Goal: Information Seeking & Learning: Check status

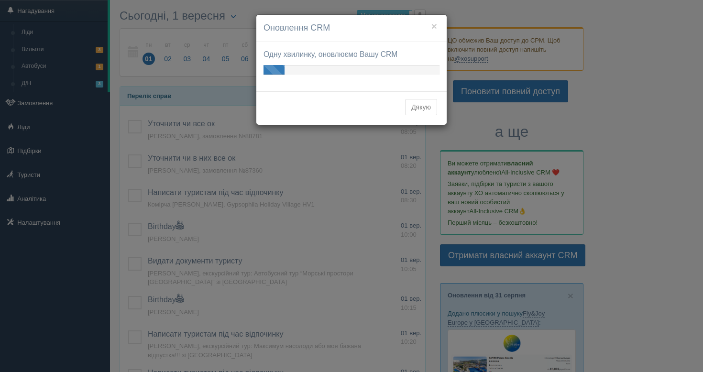
scroll to position [28, 0]
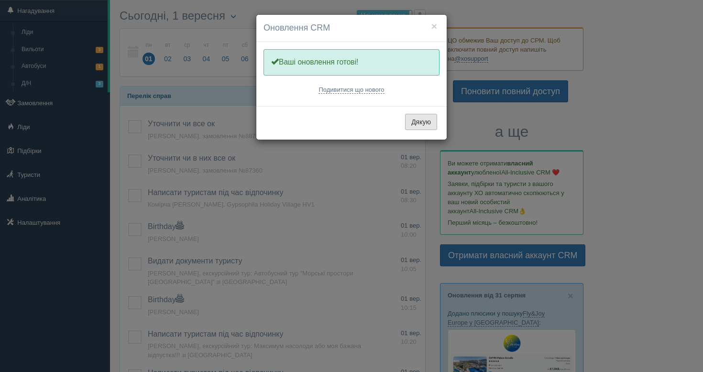
click at [422, 118] on button "Дякую" at bounding box center [421, 122] width 32 height 16
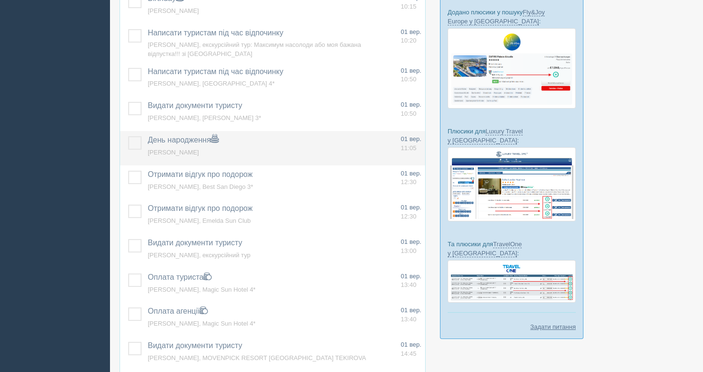
scroll to position [328, 0]
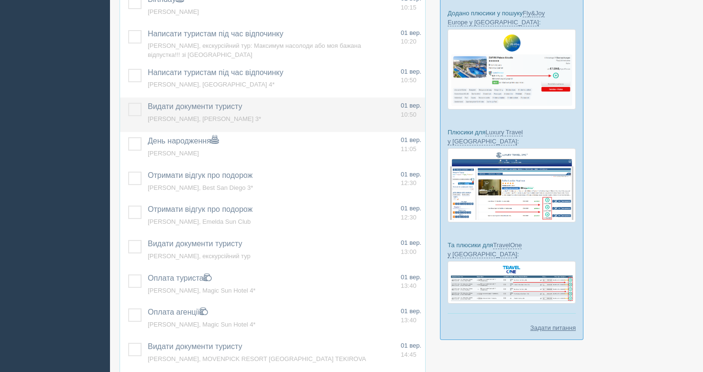
click at [172, 119] on span "Кравченко Віктор, Aleksandar 3*" at bounding box center [204, 118] width 113 height 7
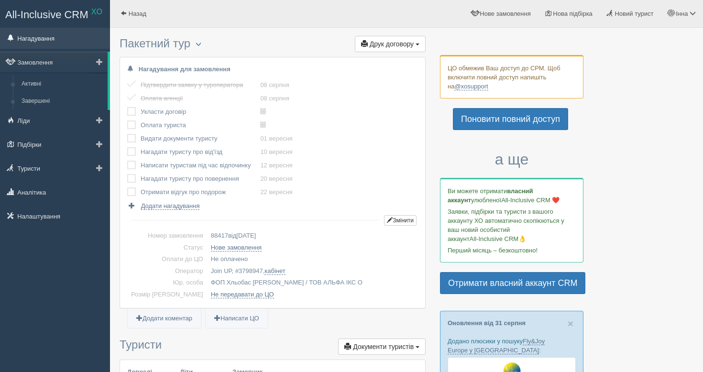
click at [60, 36] on link "Нагадування" at bounding box center [55, 38] width 110 height 21
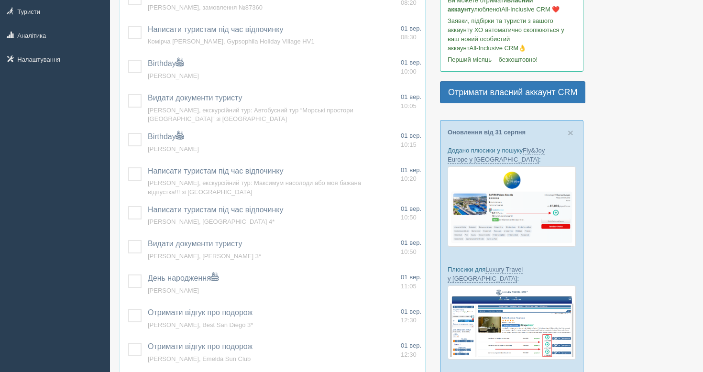
scroll to position [197, 0]
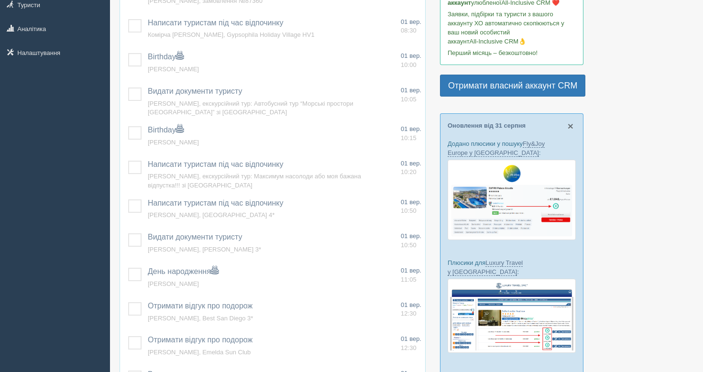
click at [570, 127] on span "×" at bounding box center [570, 125] width 6 height 11
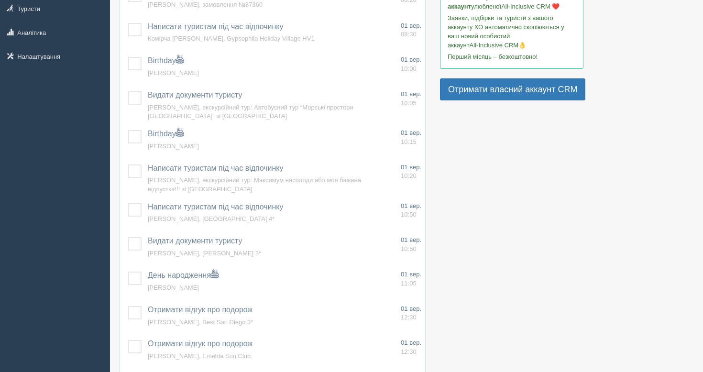
scroll to position [0, 0]
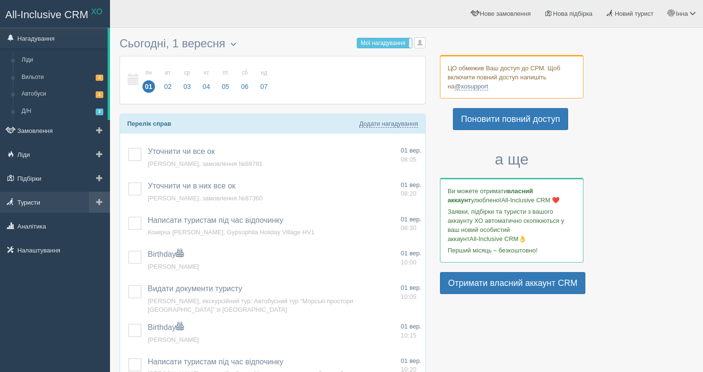
click at [53, 207] on link "Туристи" at bounding box center [55, 202] width 110 height 21
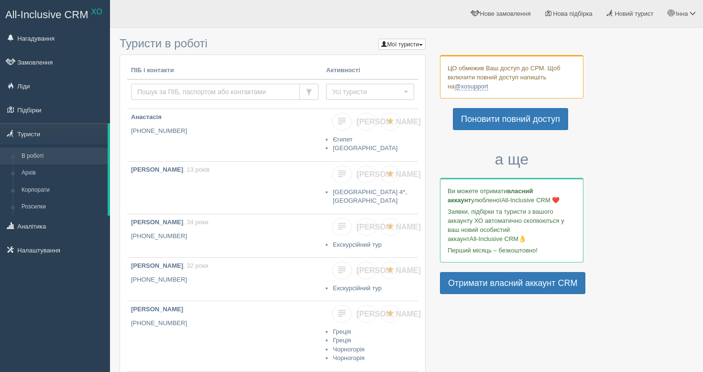
click at [202, 90] on input "text" at bounding box center [215, 92] width 169 height 16
paste input "674725246"
type input "674725246"
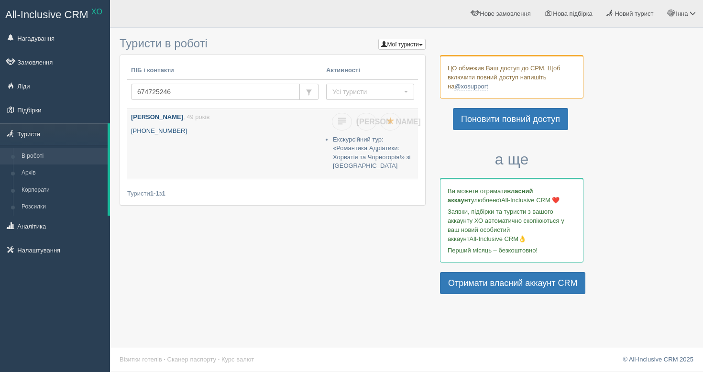
click at [205, 144] on link "Жернова Олена , 49 років +380 67 472 5246" at bounding box center [224, 144] width 195 height 70
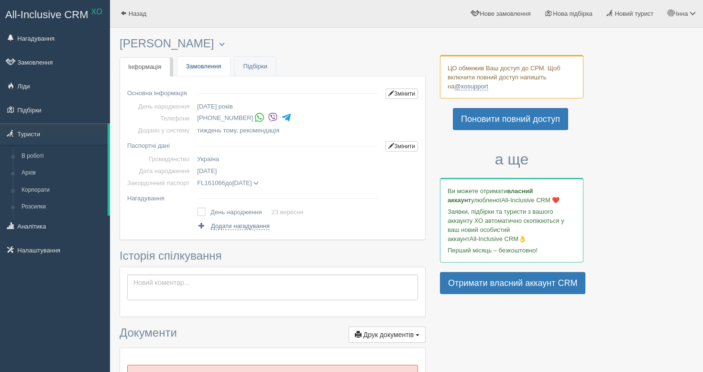
click at [218, 67] on link "Замовлення" at bounding box center [203, 67] width 53 height 20
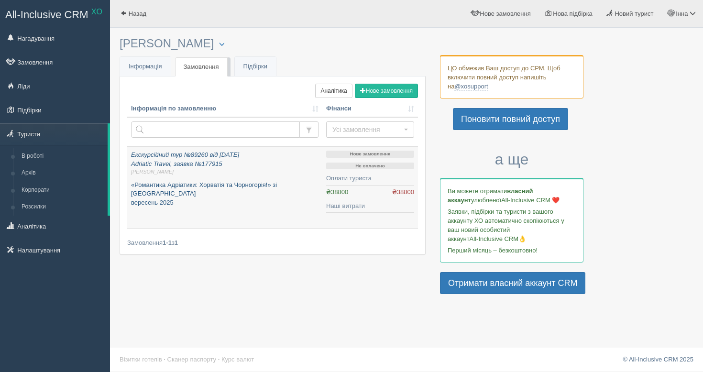
click at [301, 175] on span "[PERSON_NAME]" at bounding box center [224, 171] width 187 height 7
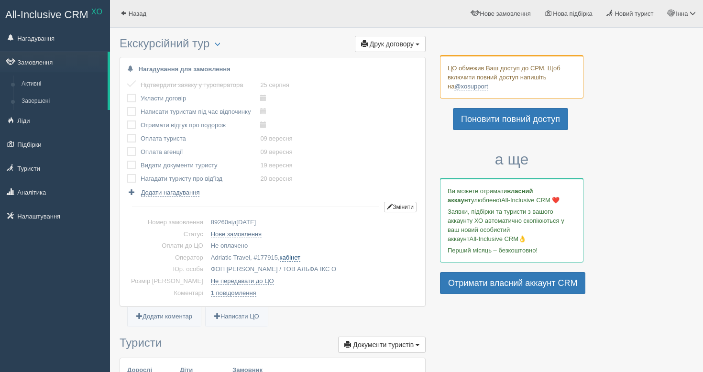
click at [280, 258] on link "кабінет" at bounding box center [290, 258] width 21 height 8
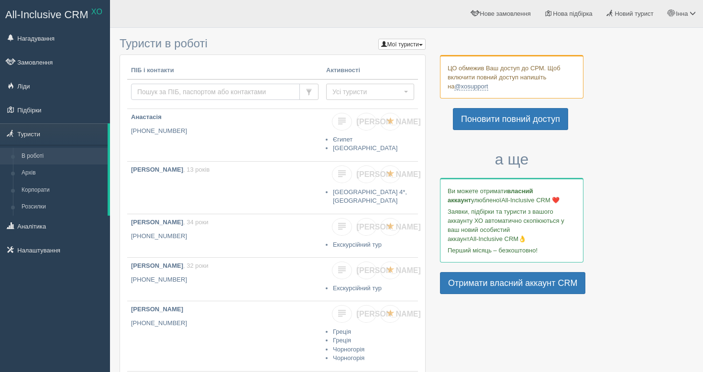
click at [209, 93] on input "text" at bounding box center [215, 92] width 169 height 16
type input "потоцька"
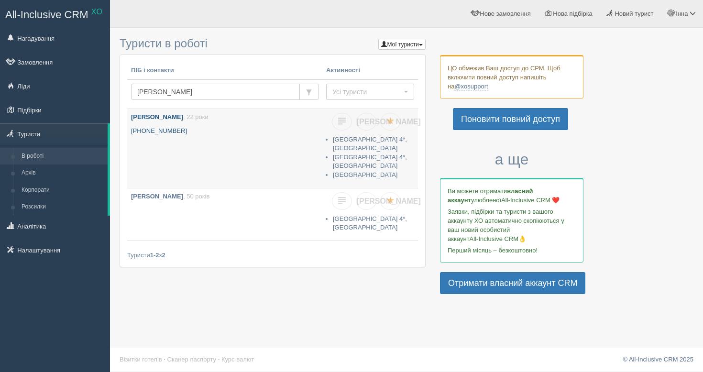
click at [217, 132] on p "[PHONE_NUMBER]" at bounding box center [224, 131] width 187 height 9
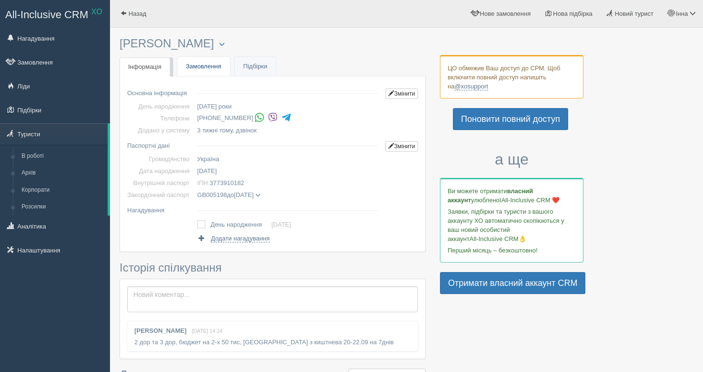
click at [210, 72] on link "Замовлення" at bounding box center [203, 67] width 53 height 20
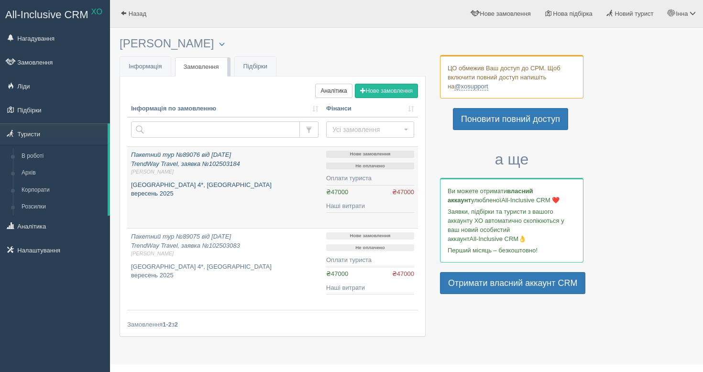
click at [259, 184] on p "[GEOGRAPHIC_DATA] 4*, [GEOGRAPHIC_DATA] [DATE]" at bounding box center [224, 190] width 187 height 18
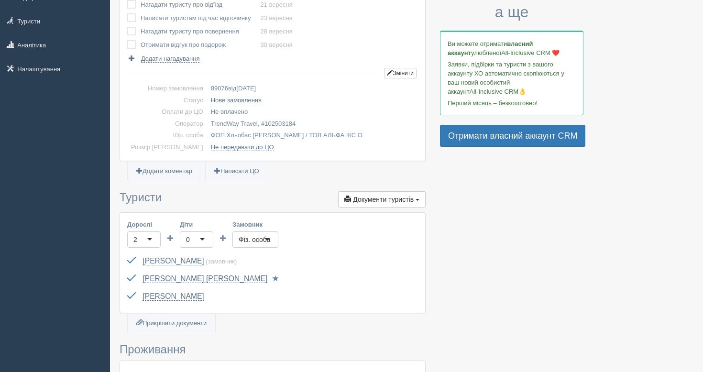
scroll to position [224, 0]
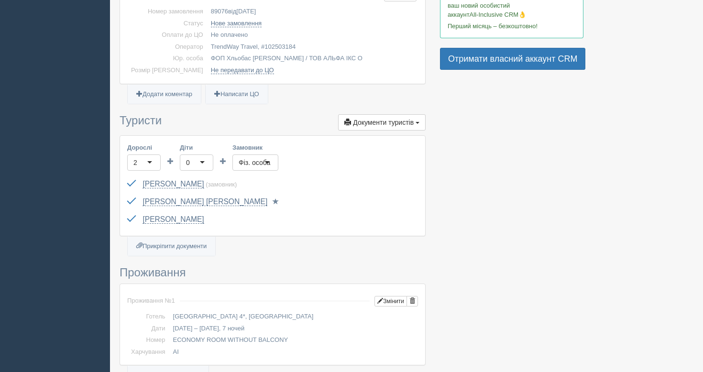
drag, startPoint x: 246, startPoint y: 47, endPoint x: 193, endPoint y: 44, distance: 53.1
click at [207, 44] on td "TrendWay Travel, # 102503184" at bounding box center [312, 47] width 211 height 12
